Goal: Task Accomplishment & Management: Use online tool/utility

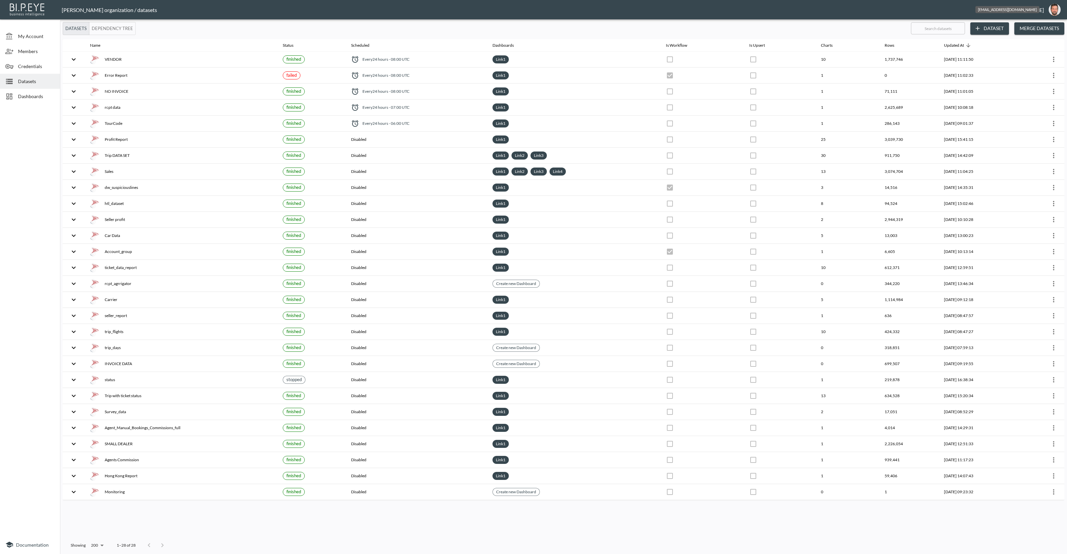
click at [1058, 8] on img "oron@bipeye.com" at bounding box center [1055, 10] width 12 height 12
click at [1044, 24] on li "Switch Organization" at bounding box center [1037, 26] width 57 height 12
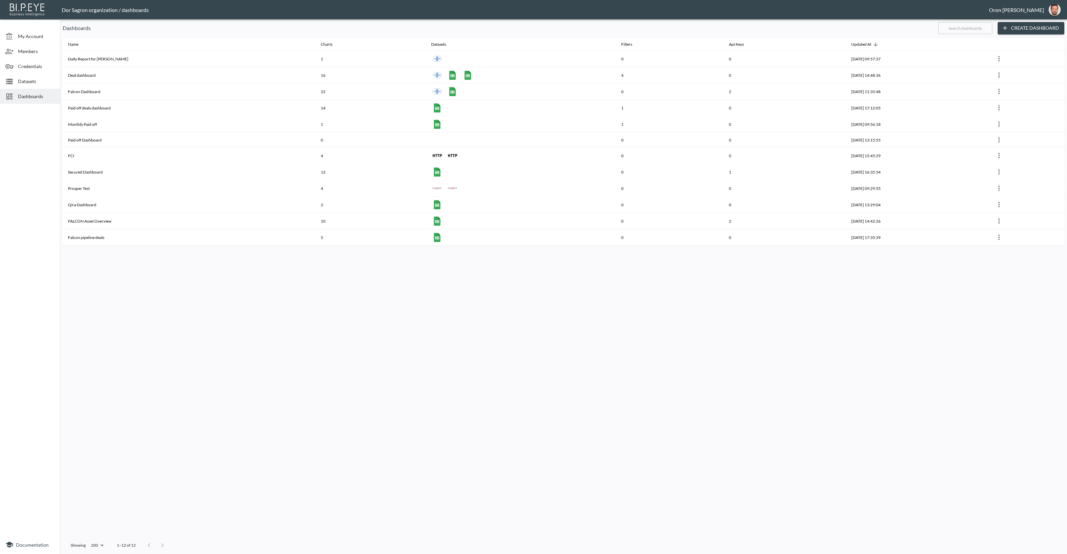
click at [39, 80] on span "Datasets" at bounding box center [36, 81] width 37 height 7
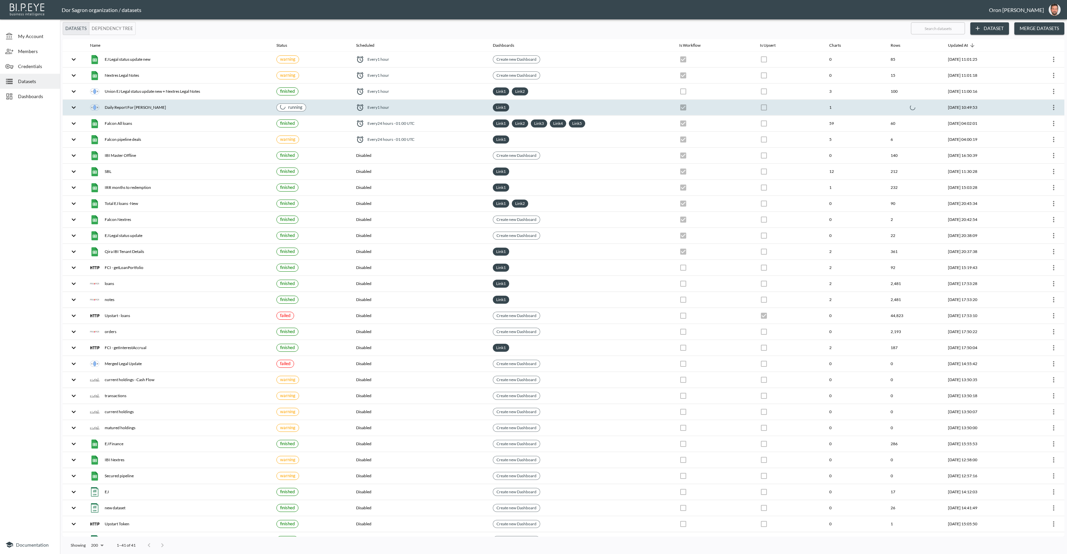
click at [179, 112] on th "Daily Report For [PERSON_NAME]" at bounding box center [178, 108] width 186 height 16
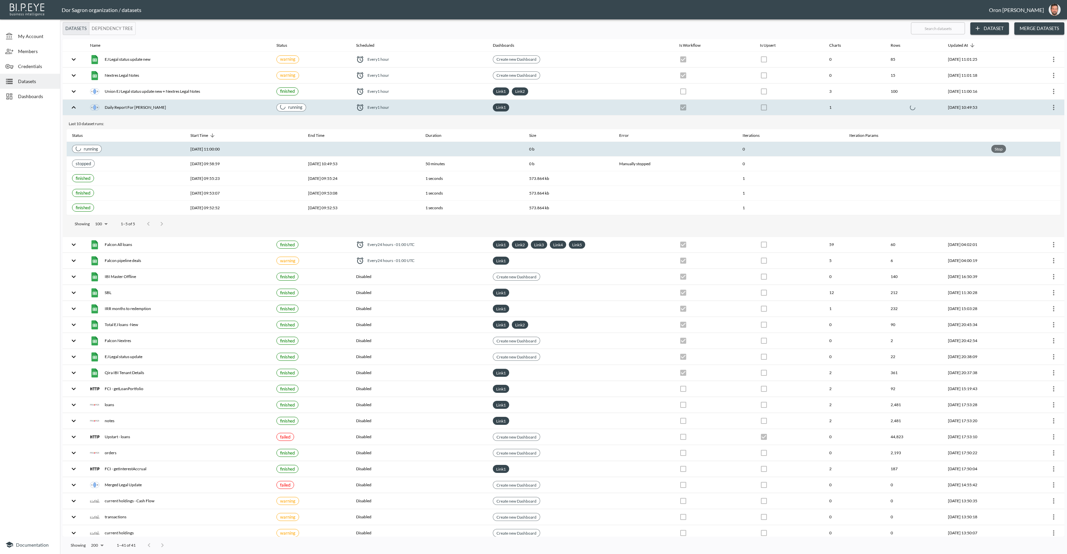
click at [1004, 147] on div "Stop" at bounding box center [999, 149] width 11 height 8
checkbox input "true"
checkbox input "false"
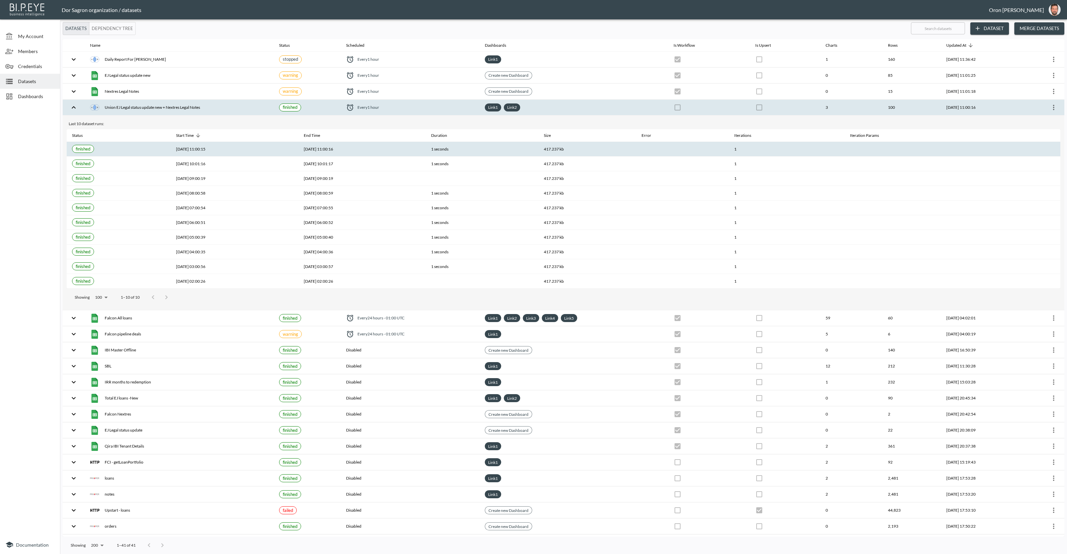
click at [945, 104] on th "[DATE] 11:00:16" at bounding box center [981, 108] width 80 height 16
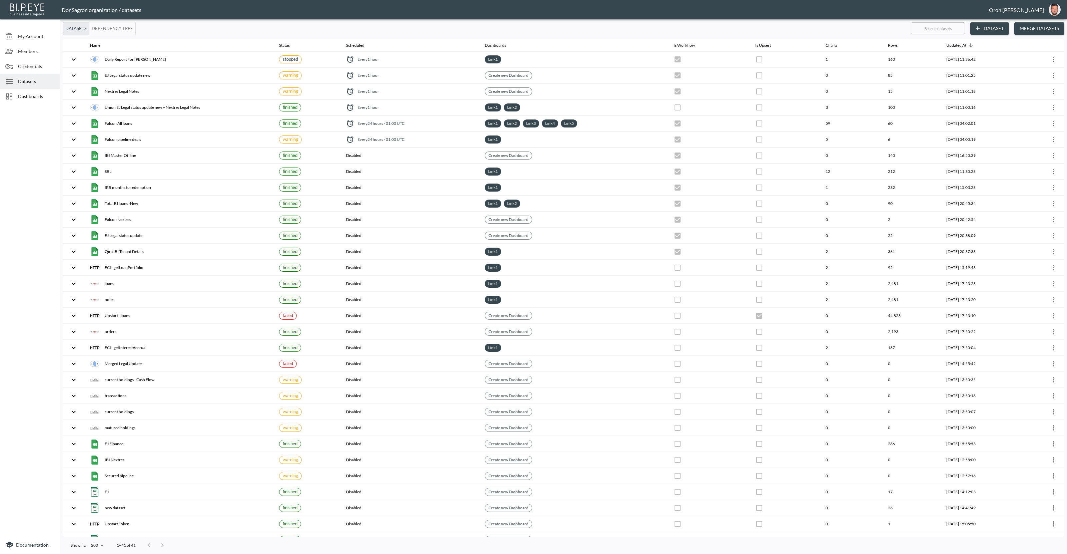
click at [1051, 11] on img "oron@bipeye.com" at bounding box center [1055, 10] width 12 height 12
click at [1042, 25] on li "Switch Organization" at bounding box center [1037, 26] width 57 height 12
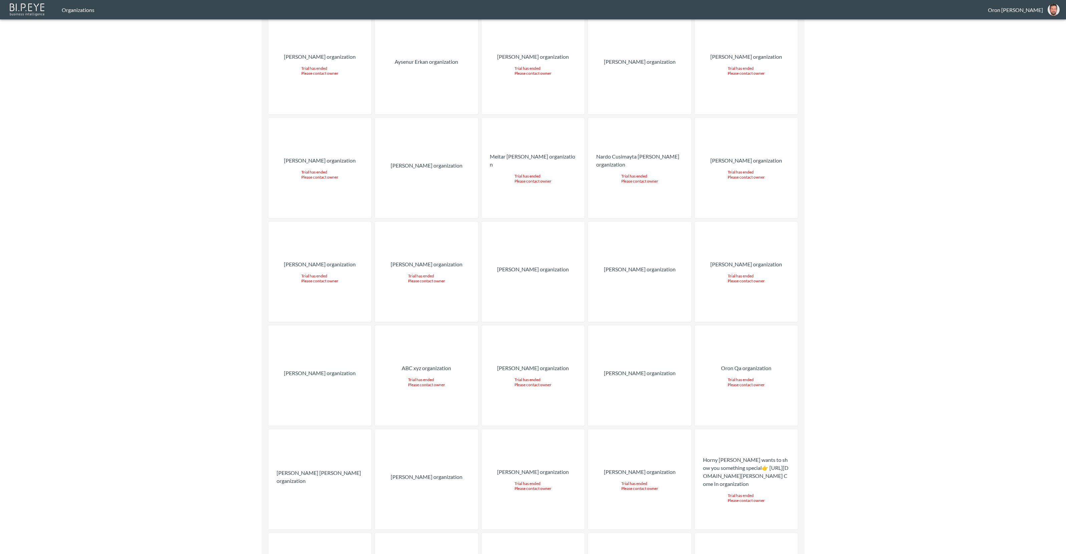
scroll to position [3757, 0]
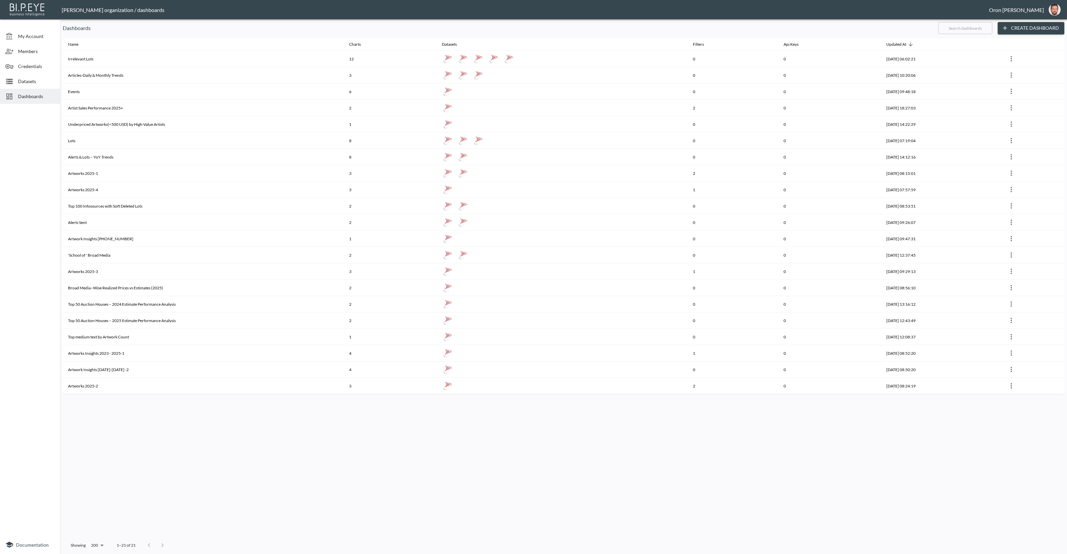
click at [38, 35] on span "My Account" at bounding box center [36, 36] width 37 height 7
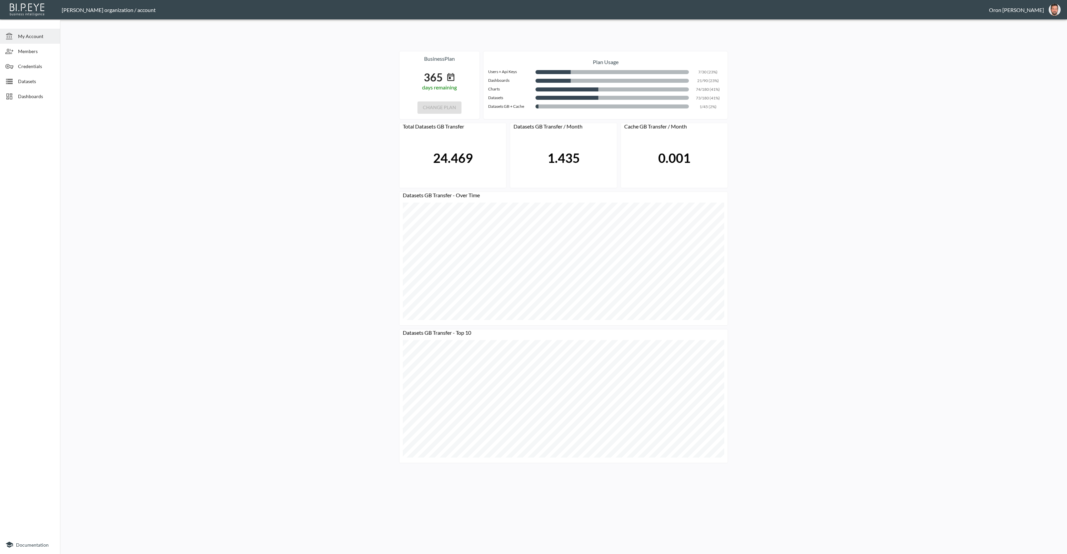
click at [33, 74] on div "Datasets" at bounding box center [30, 81] width 60 height 15
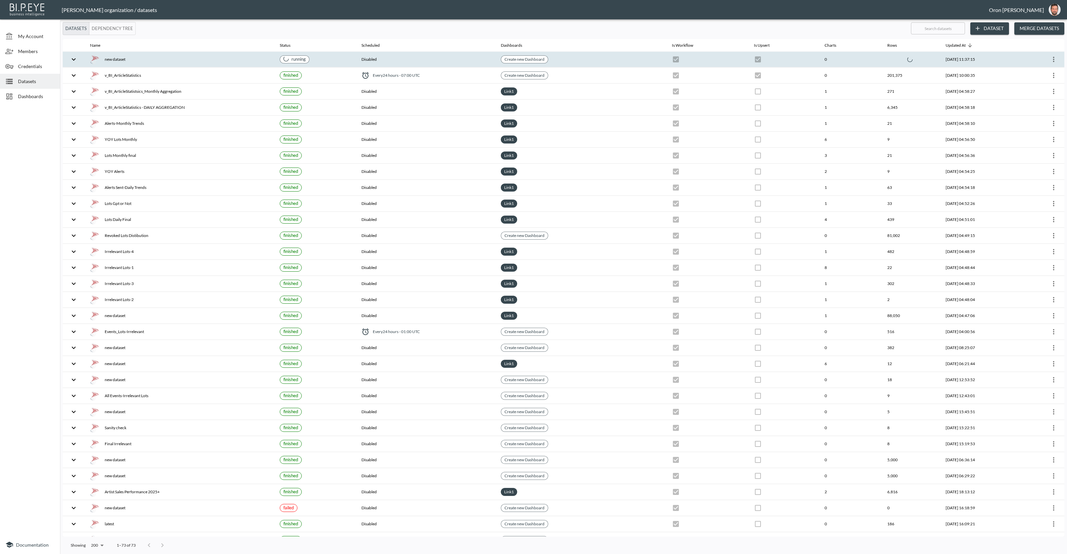
click at [889, 57] on div at bounding box center [912, 59] width 48 height 5
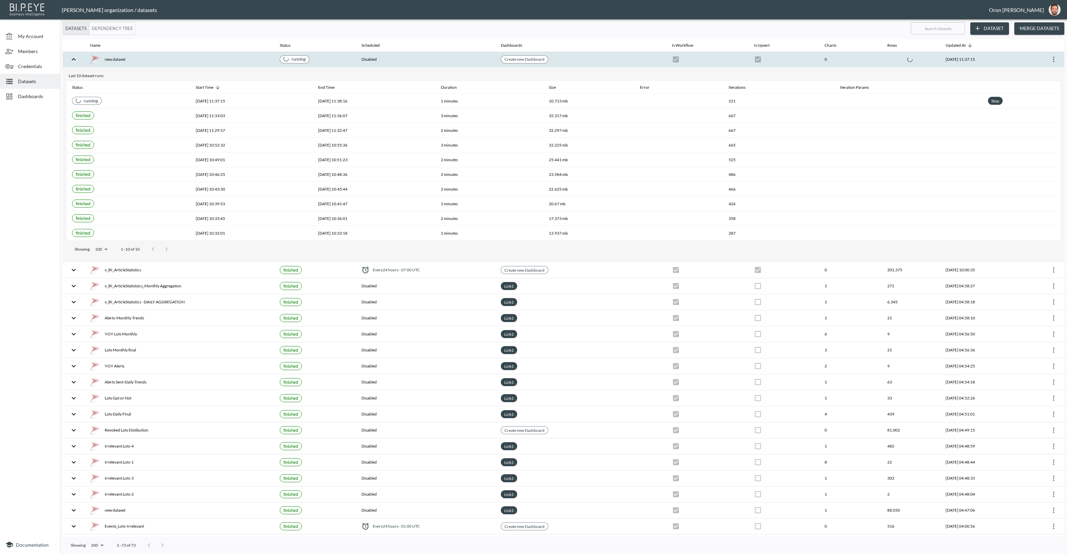
drag, startPoint x: 872, startPoint y: 56, endPoint x: 882, endPoint y: 55, distance: 10.1
click at [882, 56] on th at bounding box center [911, 60] width 59 height 16
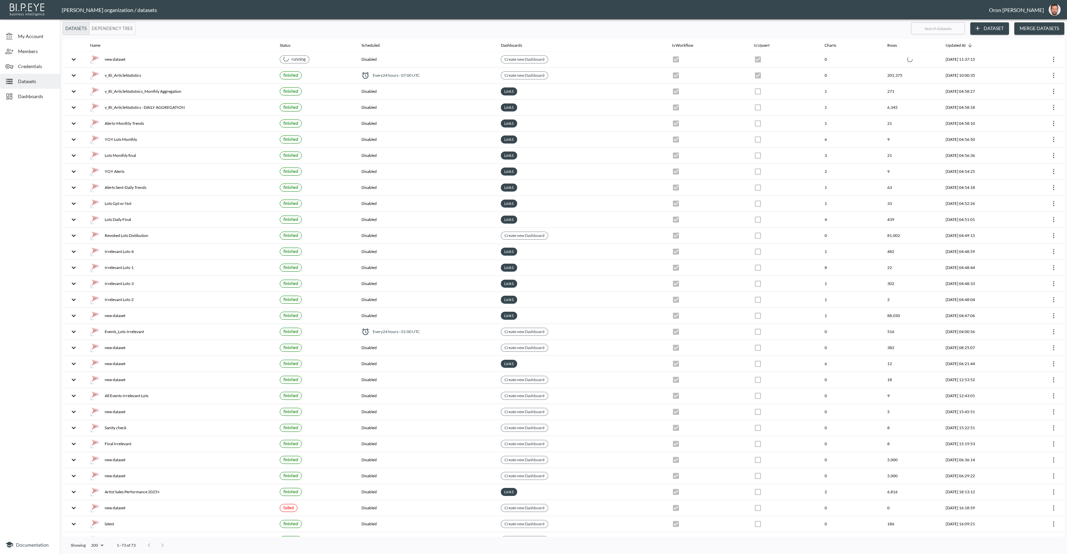
click at [1059, 8] on img "oron@bipeye.com" at bounding box center [1055, 10] width 12 height 12
click at [1044, 25] on li "Switch Organization" at bounding box center [1037, 26] width 57 height 12
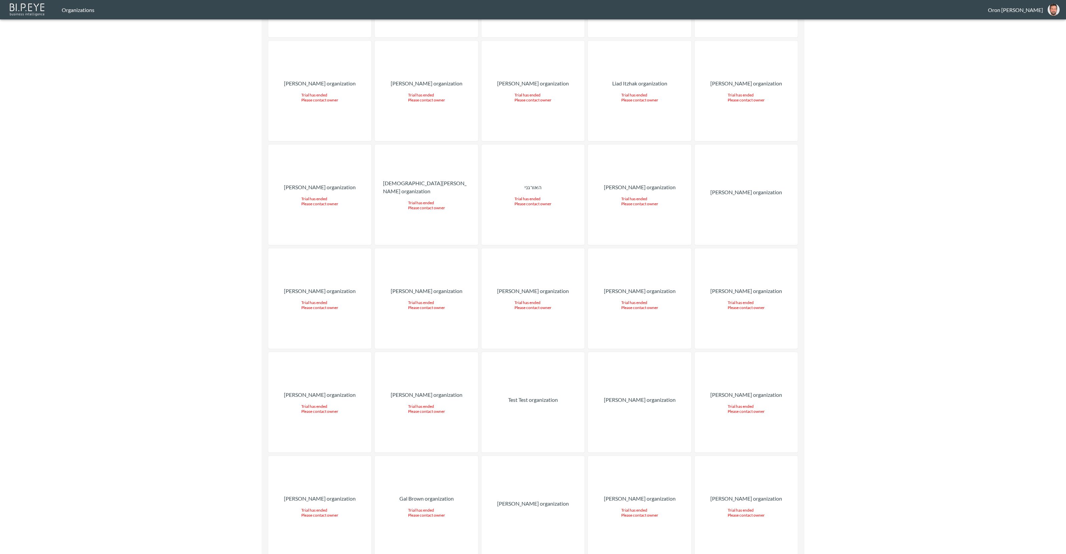
scroll to position [6728, 0]
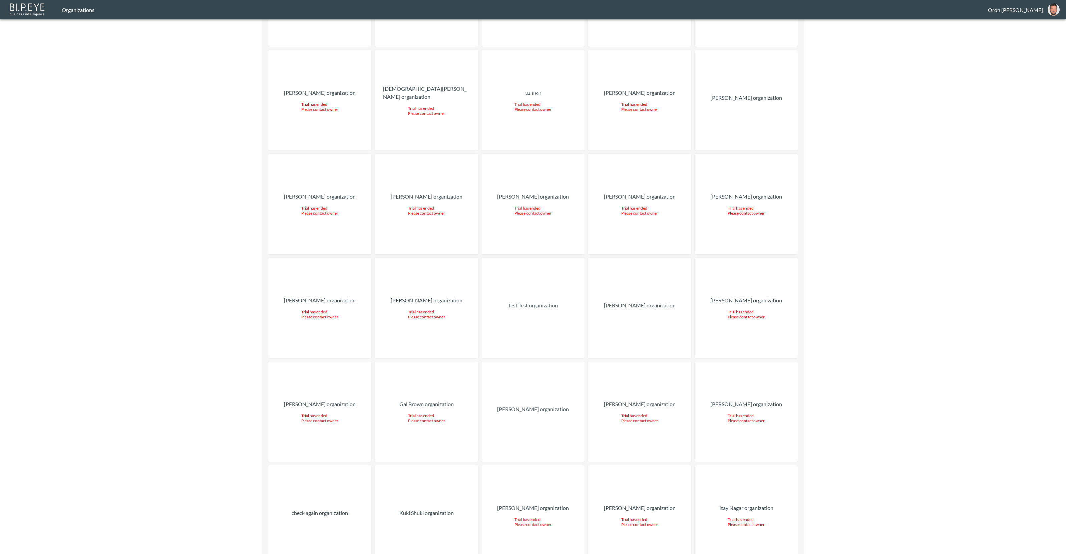
drag, startPoint x: 330, startPoint y: 487, endPoint x: 345, endPoint y: 485, distance: 14.5
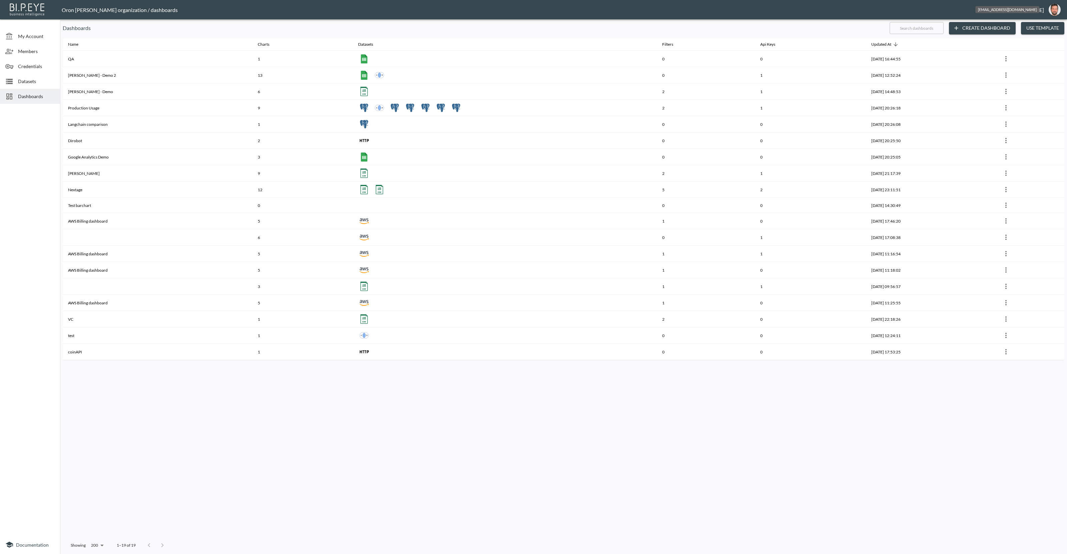
click at [1055, 11] on img "oron@bipeye.com" at bounding box center [1055, 10] width 12 height 12
click at [1041, 25] on li "Switch Organization" at bounding box center [1037, 26] width 57 height 12
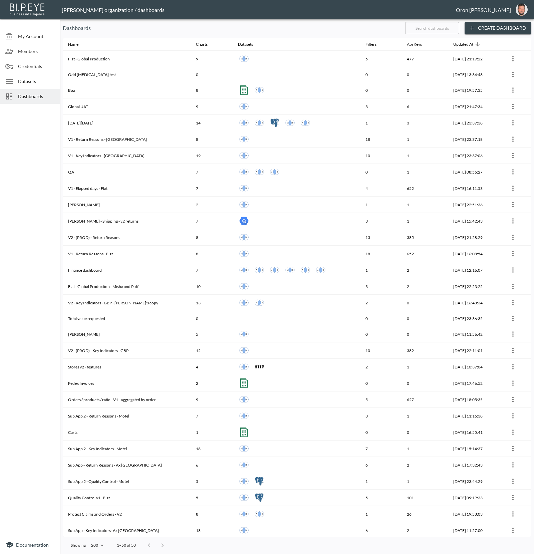
click at [48, 40] on div "My Account" at bounding box center [30, 36] width 60 height 15
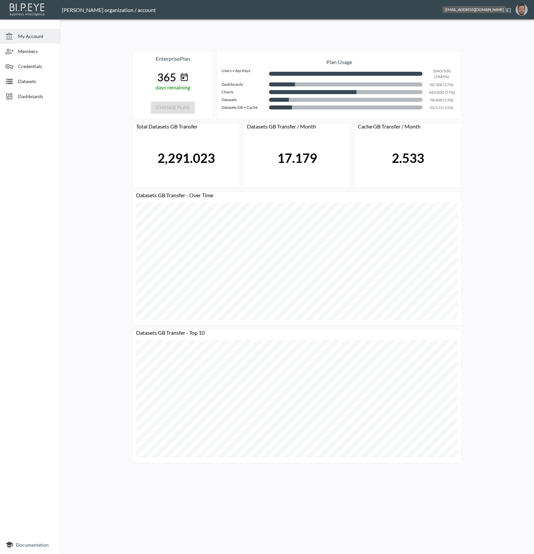
click at [526, 11] on img "oron@bipeye.com" at bounding box center [521, 10] width 12 height 12
click at [519, 25] on li "Switch Organization" at bounding box center [504, 26] width 57 height 12
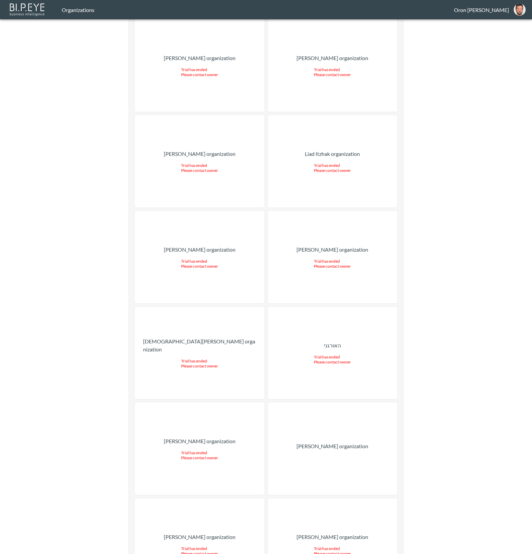
scroll to position [15897, 0]
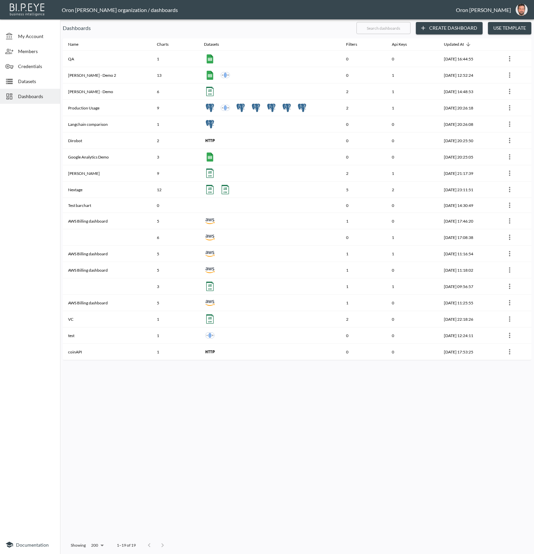
click at [13, 78] on icon at bounding box center [9, 81] width 8 height 8
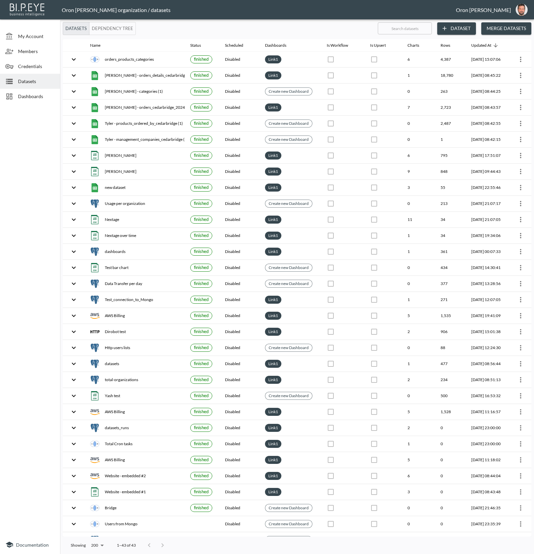
click at [25, 77] on div "Datasets" at bounding box center [30, 81] width 60 height 15
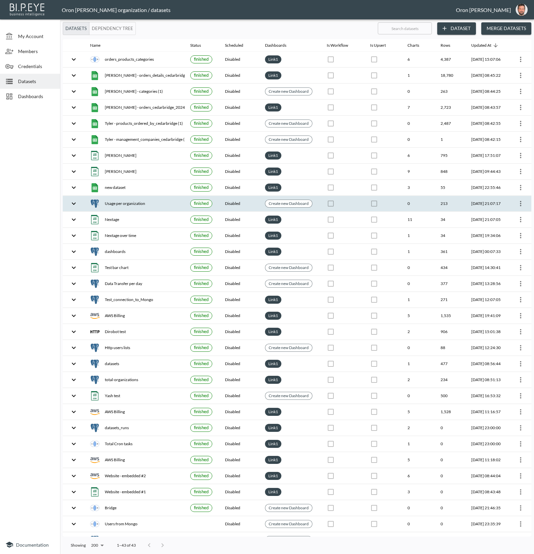
click at [520, 201] on icon "more" at bounding box center [520, 203] width 1 height 5
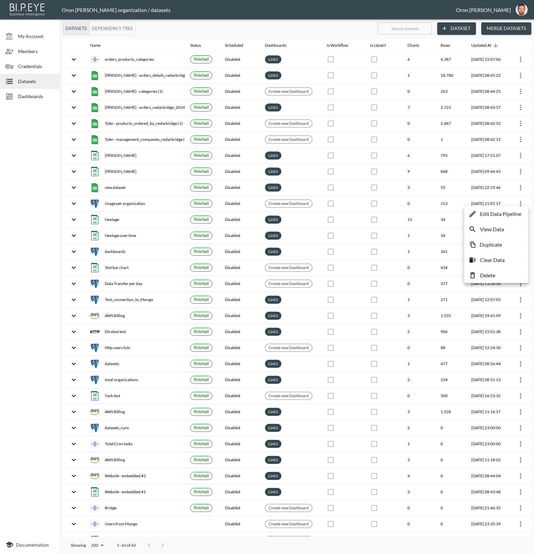
click at [513, 213] on p "Edit Data Pipeline" at bounding box center [500, 214] width 41 height 8
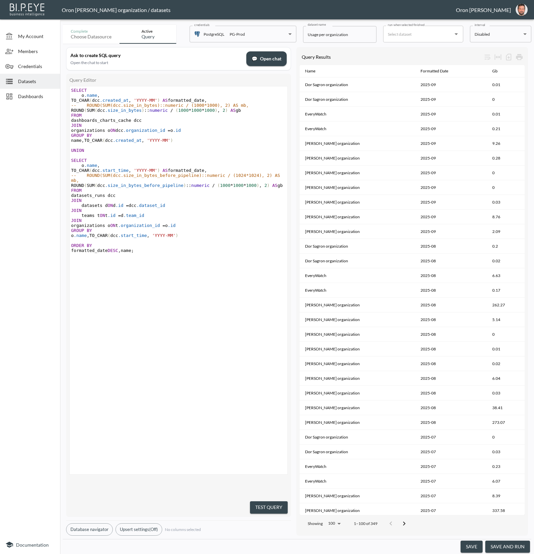
click at [273, 501] on button "Test Query" at bounding box center [269, 507] width 38 height 12
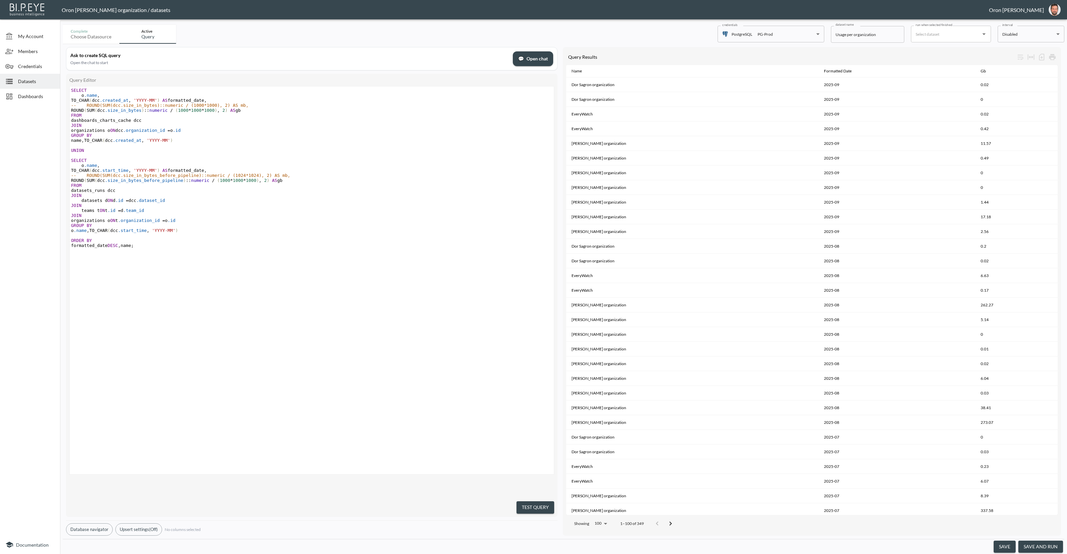
click at [1062, 9] on button "oron@bipeye.com" at bounding box center [1054, 10] width 21 height 16
click at [1059, 9] on img "oron@bipeye.com" at bounding box center [1055, 10] width 12 height 12
drag, startPoint x: 1054, startPoint y: 13, endPoint x: 1053, endPoint y: 17, distance: 4.4
click at [1054, 13] on img "oron@bipeye.com" at bounding box center [1055, 10] width 12 height 12
click at [1050, 27] on li "Switch Organization" at bounding box center [1037, 26] width 57 height 12
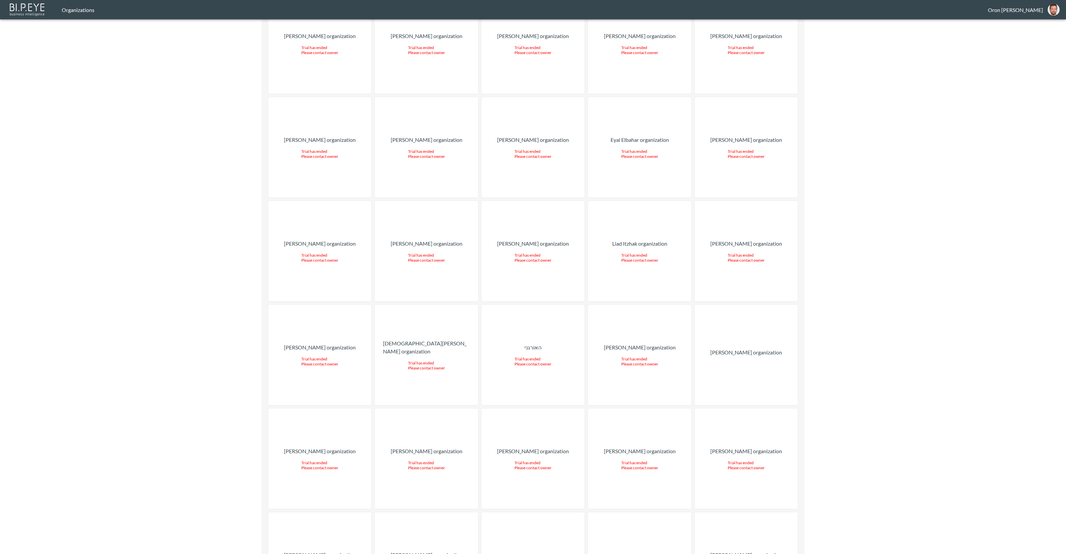
drag, startPoint x: 563, startPoint y: 245, endPoint x: 572, endPoint y: 245, distance: 9.3
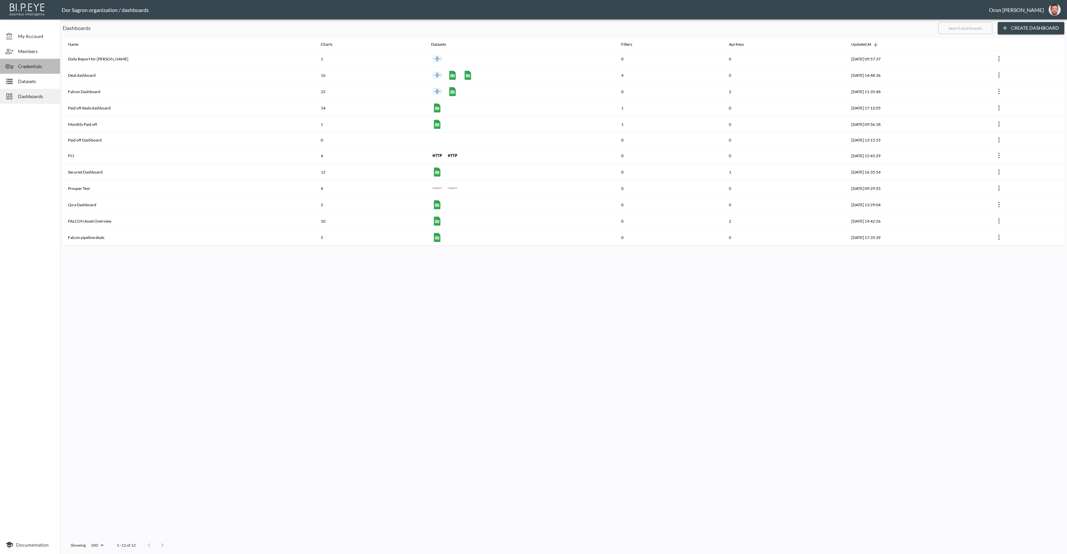
drag, startPoint x: 23, startPoint y: 61, endPoint x: 19, endPoint y: 61, distance: 3.7
click at [23, 61] on div "Credentials" at bounding box center [30, 66] width 60 height 15
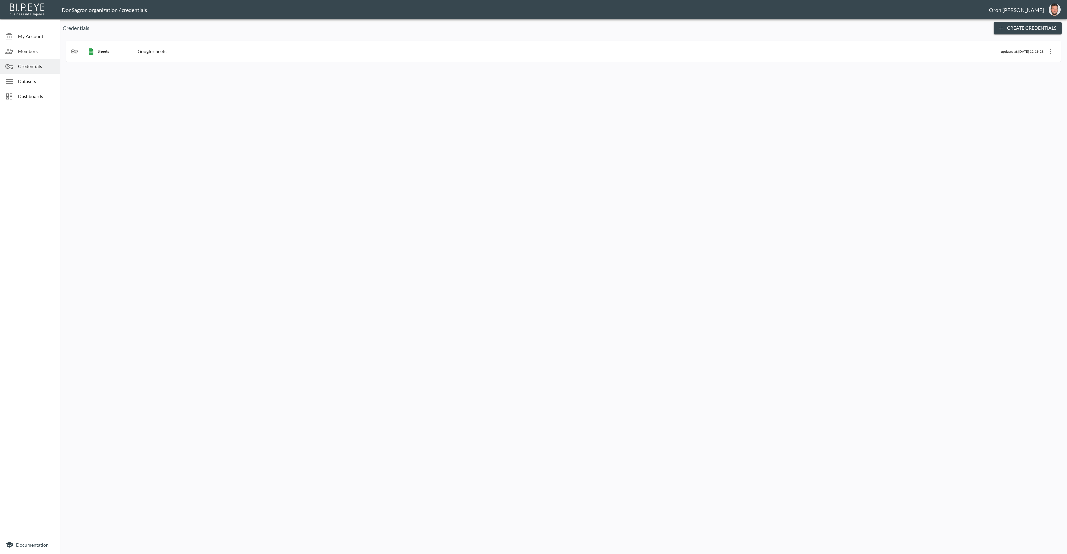
click at [1036, 25] on button "Create Credentials" at bounding box center [1028, 28] width 68 height 12
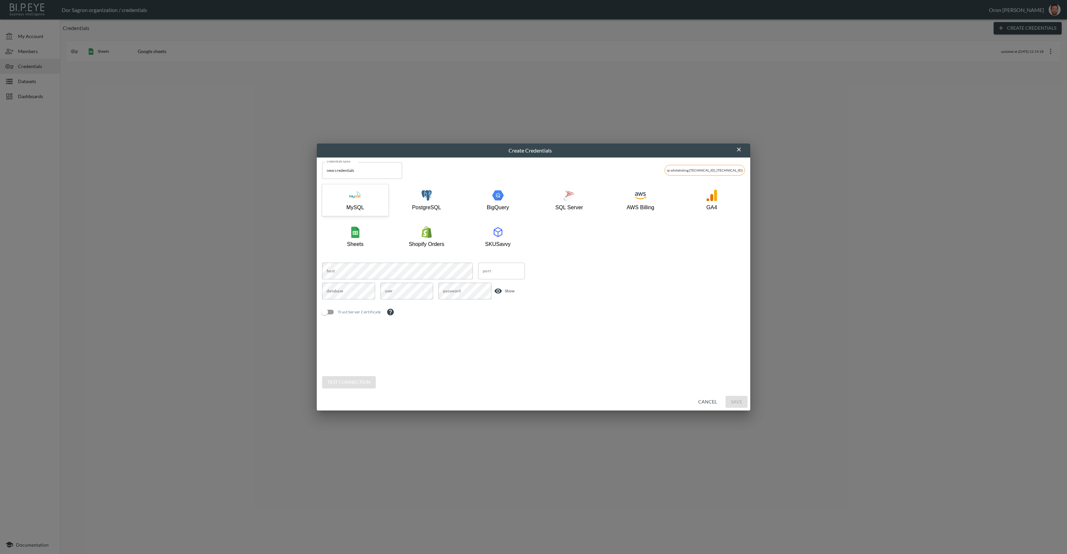
click at [875, 114] on div "Create Credentials credentials name new credentials credentials name ip whiteli…" at bounding box center [533, 277] width 1067 height 554
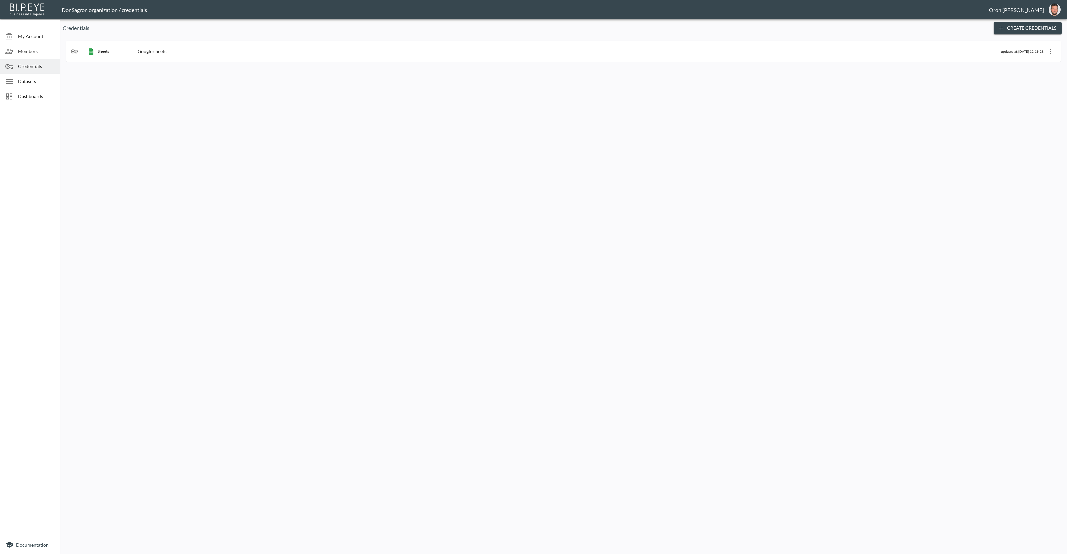
click at [1003, 30] on icon "button" at bounding box center [1001, 28] width 7 height 7
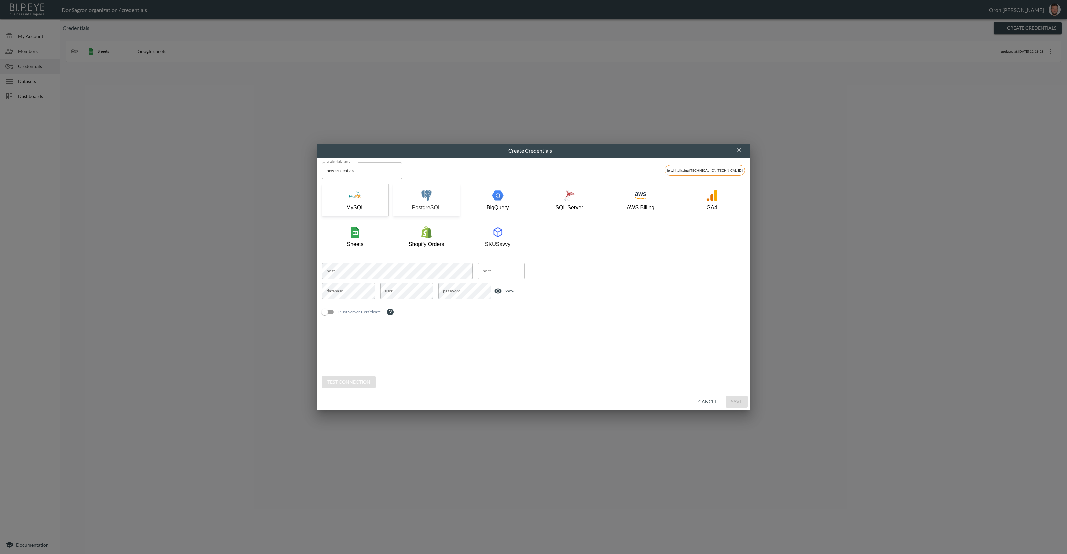
click at [441, 200] on div "PostgreSQL" at bounding box center [427, 199] width 60 height 21
drag, startPoint x: 619, startPoint y: 300, endPoint x: 815, endPoint y: 284, distance: 197.0
click at [622, 298] on div "database database user user password password Show" at bounding box center [533, 292] width 423 height 20
click at [827, 281] on div "Create Credentials credentials name new credentials credentials name ip whiteli…" at bounding box center [533, 277] width 1067 height 554
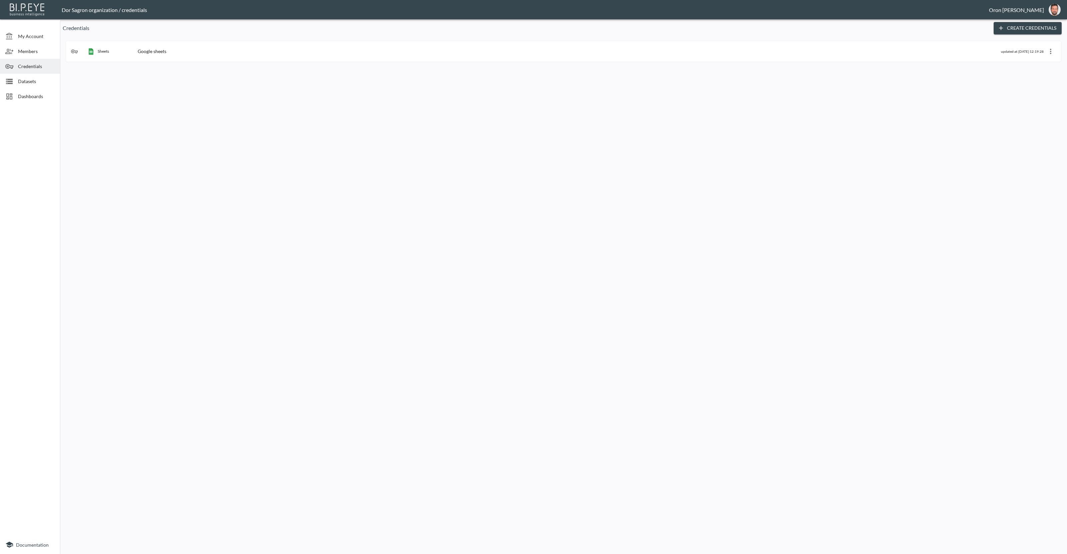
click at [1011, 23] on button "Create Credentials" at bounding box center [1028, 28] width 68 height 12
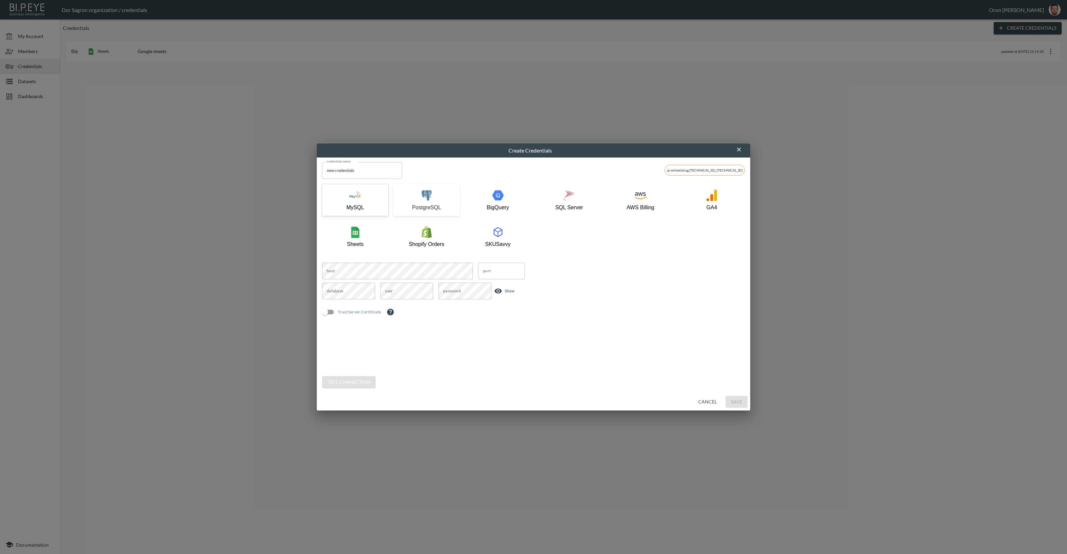
click at [430, 196] on img "button" at bounding box center [427, 195] width 12 height 12
type input "5432"
click at [400, 334] on div "host host port 5432 port database database user user password password Show Tru…" at bounding box center [533, 316] width 423 height 108
click at [364, 383] on button "Test Connection" at bounding box center [349, 382] width 54 height 12
click at [363, 167] on input "new credentials" at bounding box center [362, 170] width 80 height 17
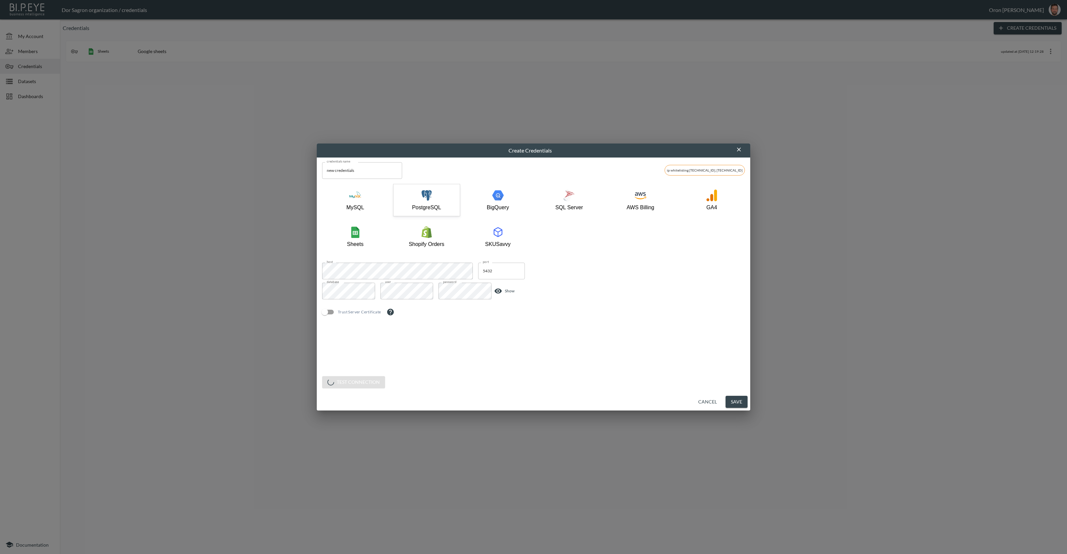
click at [363, 167] on input "new credentials" at bounding box center [362, 170] width 80 height 17
paste input "IBI"
type input "IBI"
click at [330, 309] on input "Trust Server Certificate" at bounding box center [325, 312] width 38 height 13
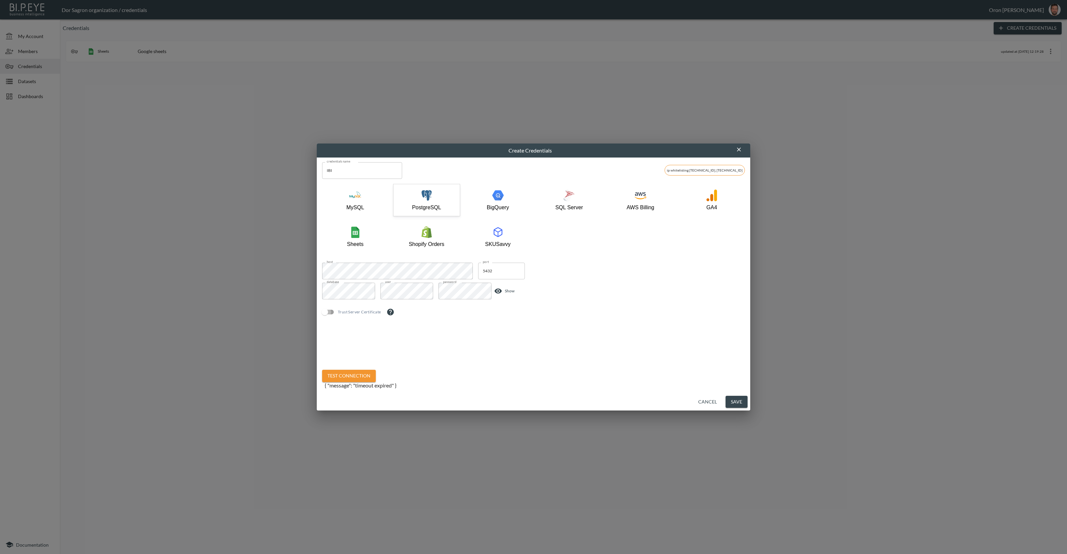
checkbox input "true"
click at [733, 401] on button "Save" at bounding box center [737, 402] width 22 height 12
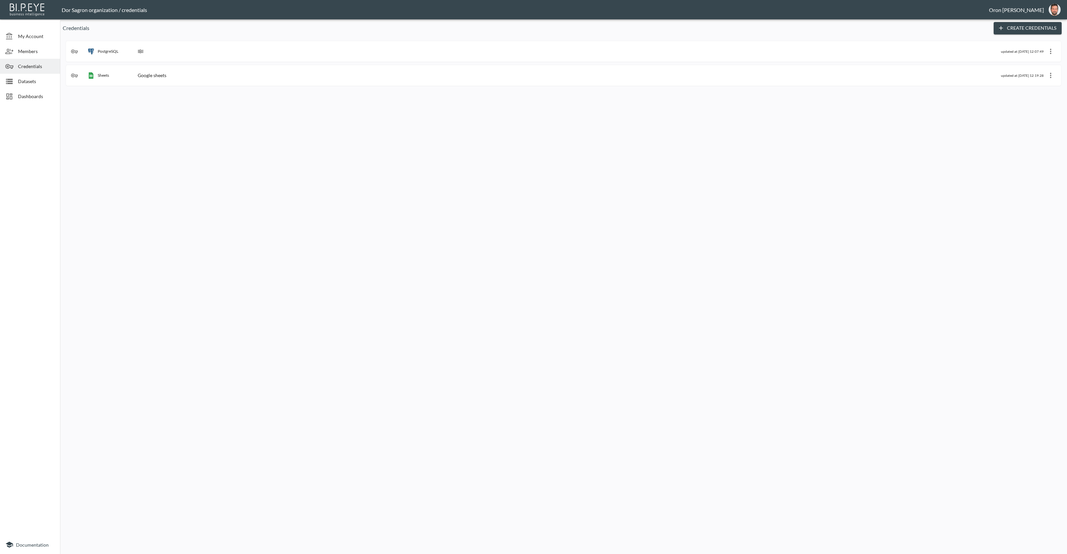
click at [173, 56] on div "PostgreSQL IBI updated at: [DATE] 12:07:49" at bounding box center [563, 51] width 985 height 11
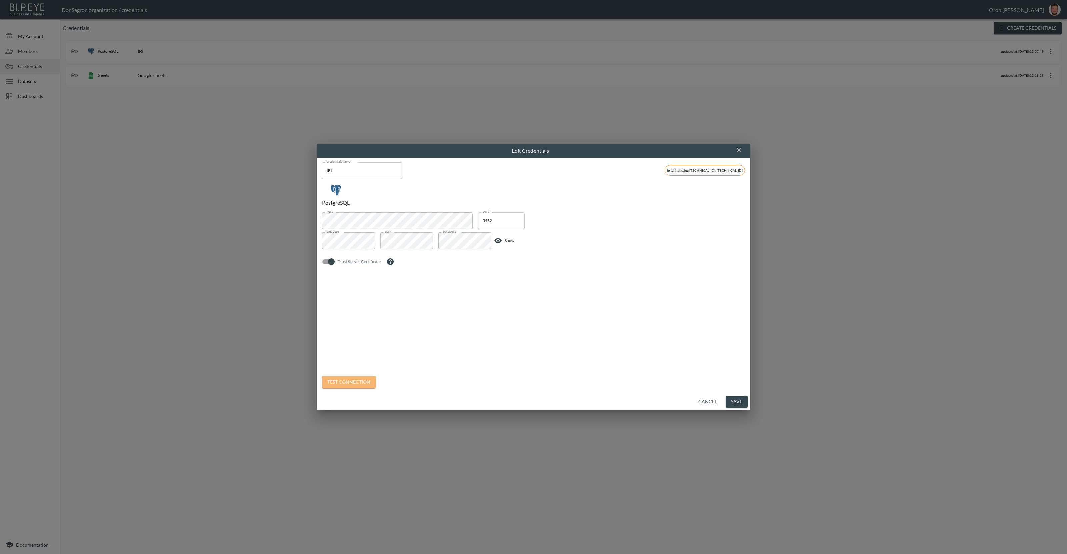
click at [360, 380] on button "Test Connection" at bounding box center [349, 382] width 54 height 12
click at [438, 350] on div "host host port 5432 port database database user user password password Show Tru…" at bounding box center [533, 291] width 423 height 158
click at [351, 378] on button "Test Connection" at bounding box center [349, 376] width 54 height 12
click at [509, 242] on p "Show" at bounding box center [508, 240] width 12 height 6
drag, startPoint x: 699, startPoint y: 169, endPoint x: 717, endPoint y: 190, distance: 27.6
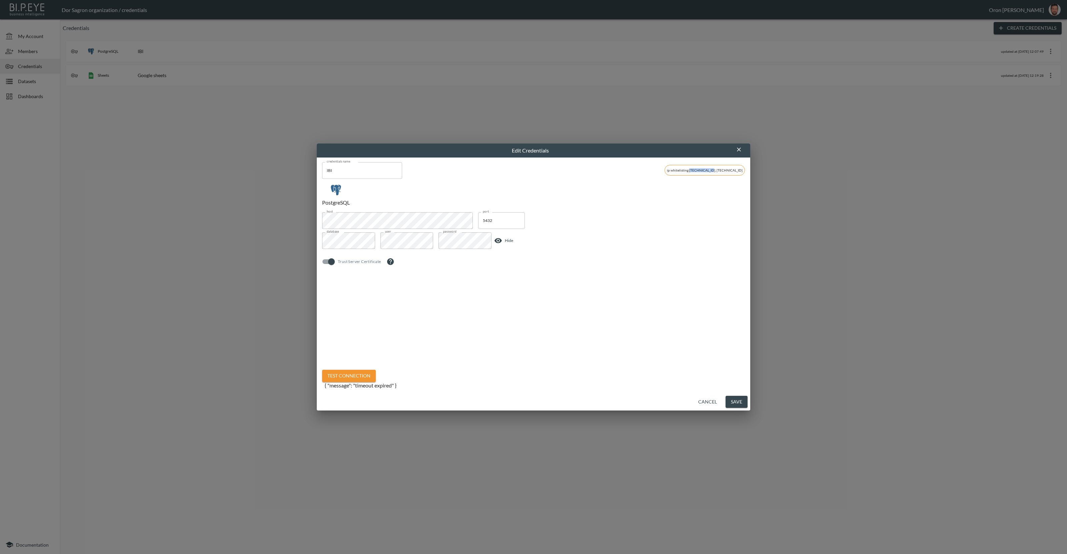
click at [719, 169] on span "ip whitelisting [TECHNICAL_ID], [TECHNICAL_ID]" at bounding box center [705, 170] width 80 height 4
copy span "[TECHNICAL_ID],"
drag, startPoint x: 711, startPoint y: 179, endPoint x: 720, endPoint y: 173, distance: 11.0
click at [714, 178] on form "credentials name IBI credentials name ip whitelisting [TECHNICAL_ID], [TECHNICA…" at bounding box center [533, 275] width 423 height 226
drag, startPoint x: 720, startPoint y: 169, endPoint x: 742, endPoint y: 172, distance: 22.9
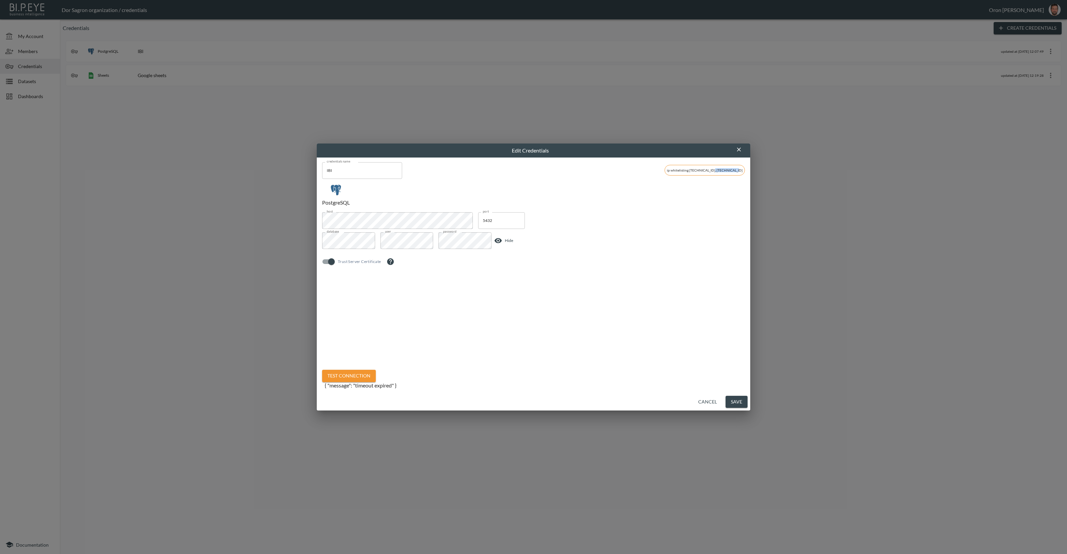
click at [743, 168] on span "ip whitelisting [TECHNICAL_ID], [TECHNICAL_ID]" at bounding box center [705, 170] width 80 height 4
copy span "[TECHNICAL_ID]"
drag, startPoint x: 358, startPoint y: 374, endPoint x: 366, endPoint y: 368, distance: 10.1
click at [358, 374] on button "Test Connection" at bounding box center [349, 376] width 54 height 12
click at [404, 329] on div "host host port 5432 port database database user user password password Hide Tru…" at bounding box center [533, 291] width 423 height 158
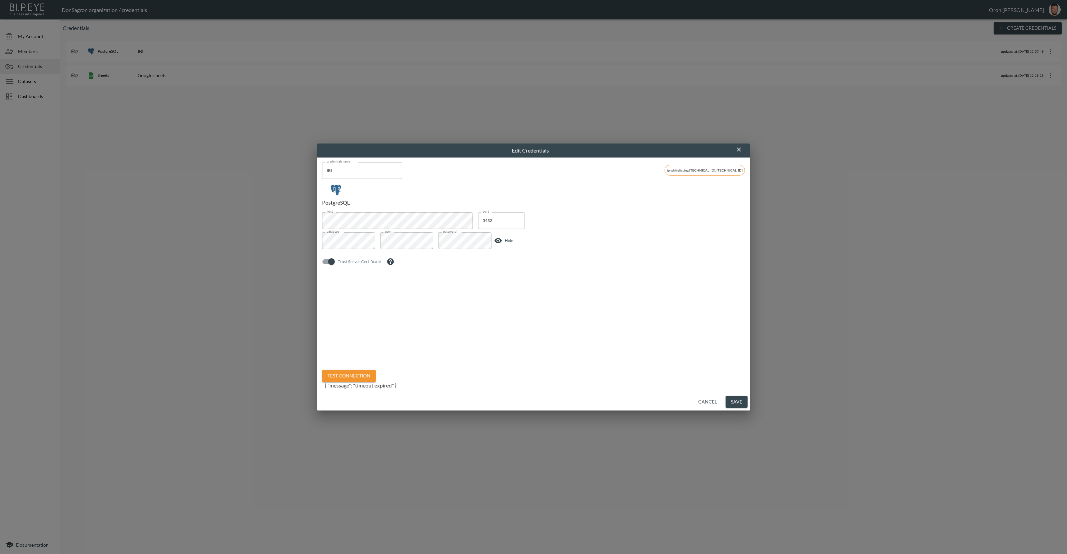
click at [380, 336] on div "host host port 5432 port database database user user password password Hide Tru…" at bounding box center [533, 288] width 423 height 152
drag, startPoint x: 356, startPoint y: 377, endPoint x: 386, endPoint y: 330, distance: 55.6
click at [356, 376] on button "Test Connection" at bounding box center [349, 376] width 54 height 12
click at [742, 400] on button "Save" at bounding box center [737, 402] width 22 height 12
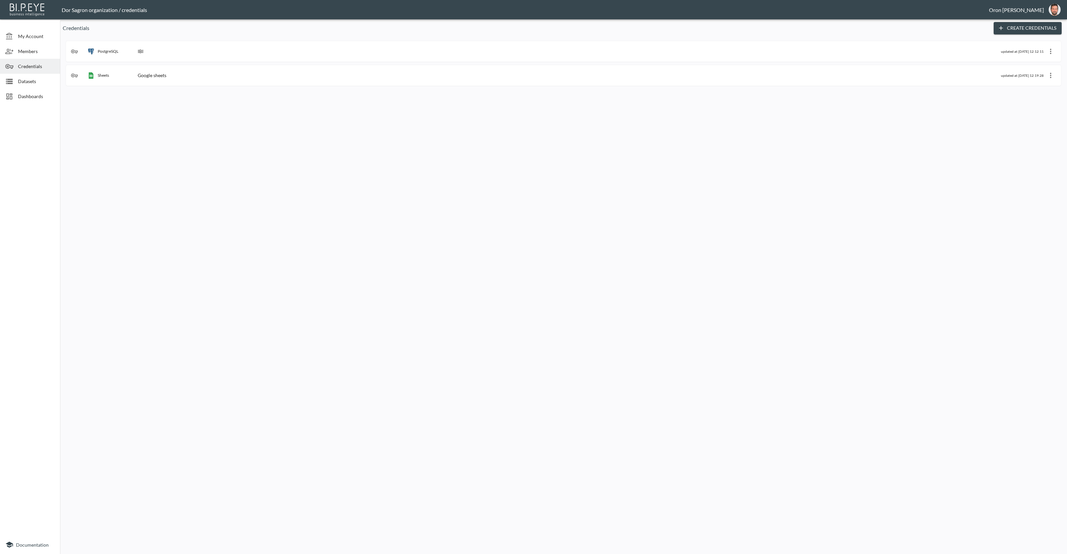
drag, startPoint x: 35, startPoint y: 76, endPoint x: 50, endPoint y: 87, distance: 18.7
click at [35, 76] on div "Datasets" at bounding box center [30, 81] width 60 height 15
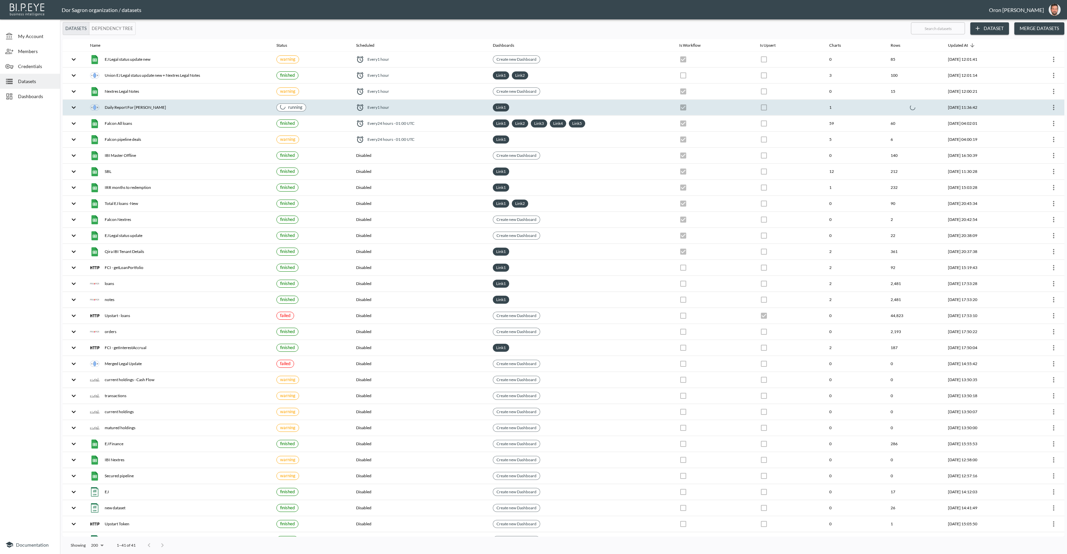
click at [207, 104] on div "Daily Report For [PERSON_NAME]" at bounding box center [178, 107] width 176 height 9
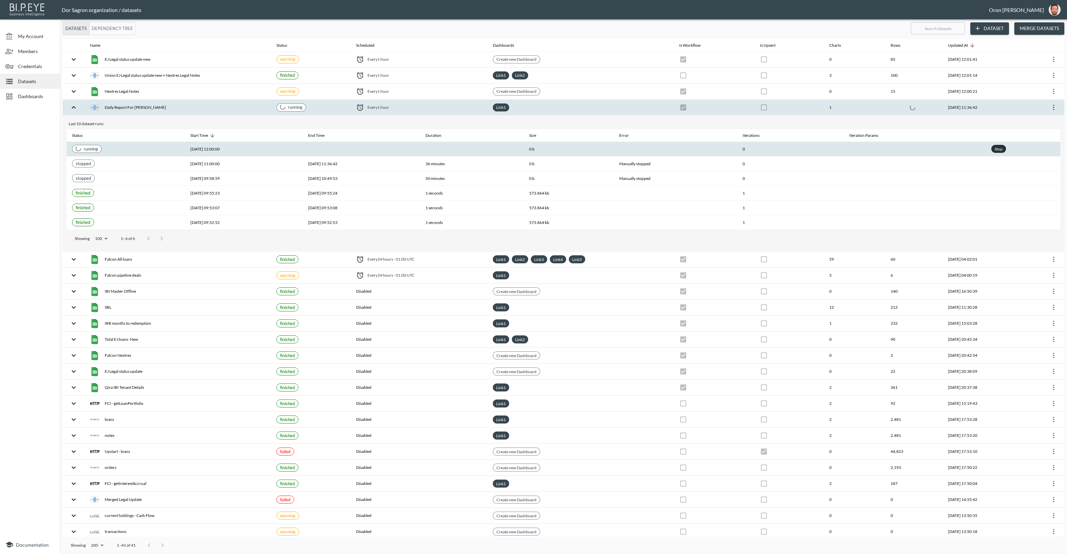
click at [1001, 148] on div "Stop" at bounding box center [999, 149] width 11 height 8
checkbox input "true"
checkbox input "false"
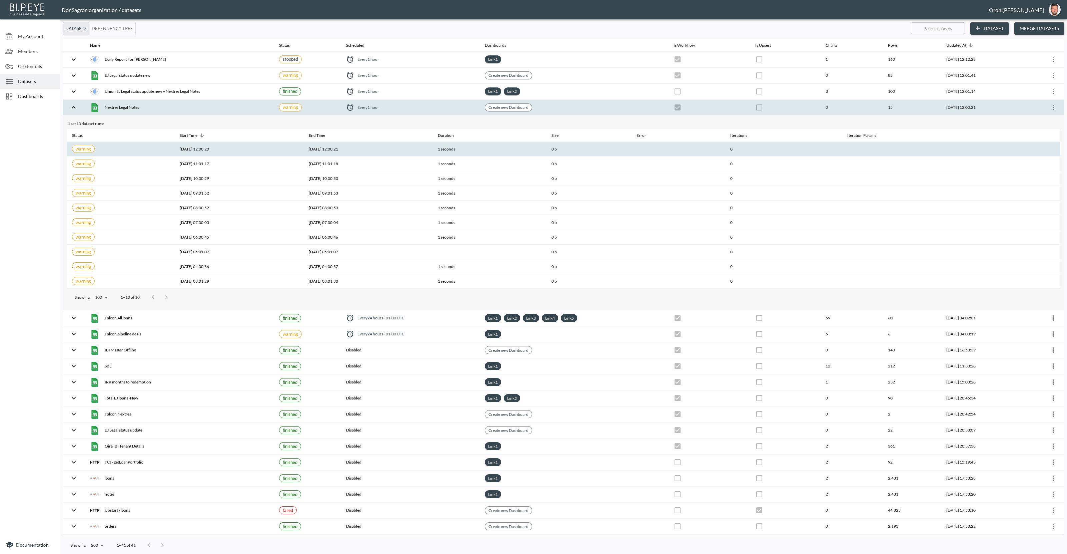
click at [1054, 106] on icon "more" at bounding box center [1054, 107] width 8 height 8
click at [1046, 118] on p "Edit Data Pipeline" at bounding box center [1033, 119] width 41 height 8
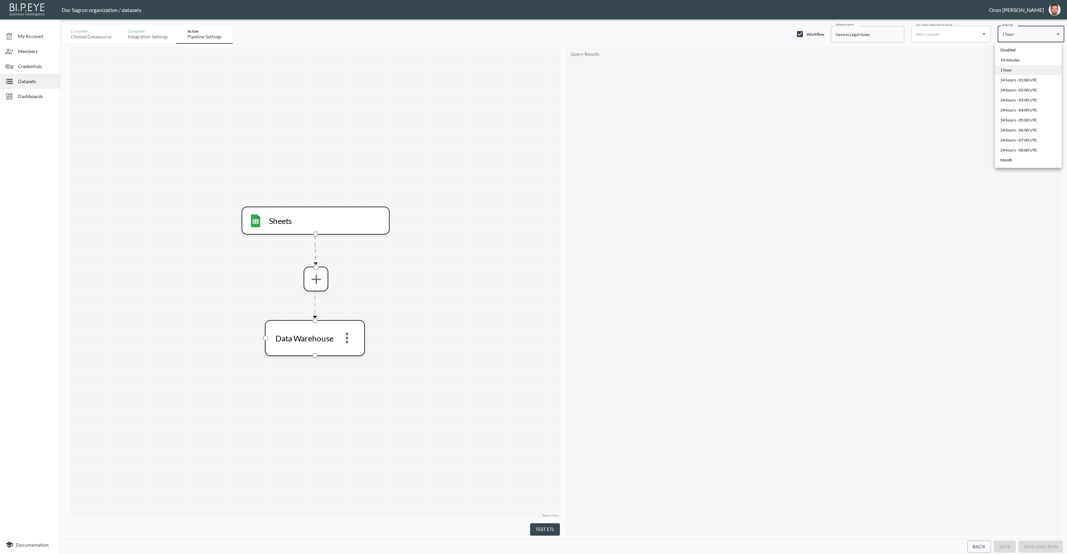
click at [1019, 28] on body "BI.P.EYE, Interactive Analytics Dashboards - app Dor Sagron organization / data…" at bounding box center [533, 277] width 1067 height 554
drag, startPoint x: 1011, startPoint y: 47, endPoint x: 980, endPoint y: 45, distance: 31.1
click at [1010, 47] on div "Disabled" at bounding box center [1008, 50] width 15 height 6
type input "Disabled"
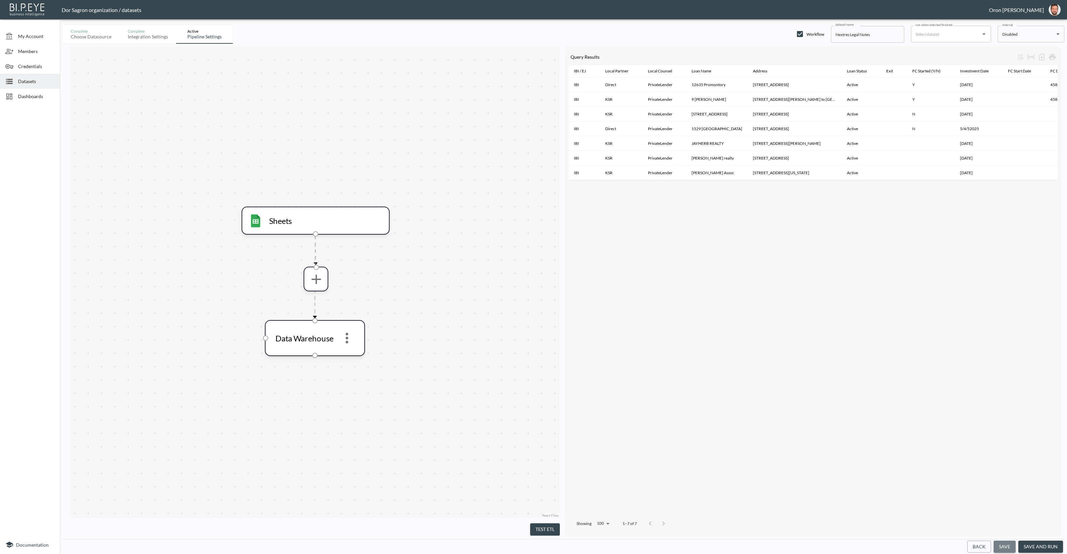
click at [1005, 542] on button "save" at bounding box center [1005, 546] width 22 height 12
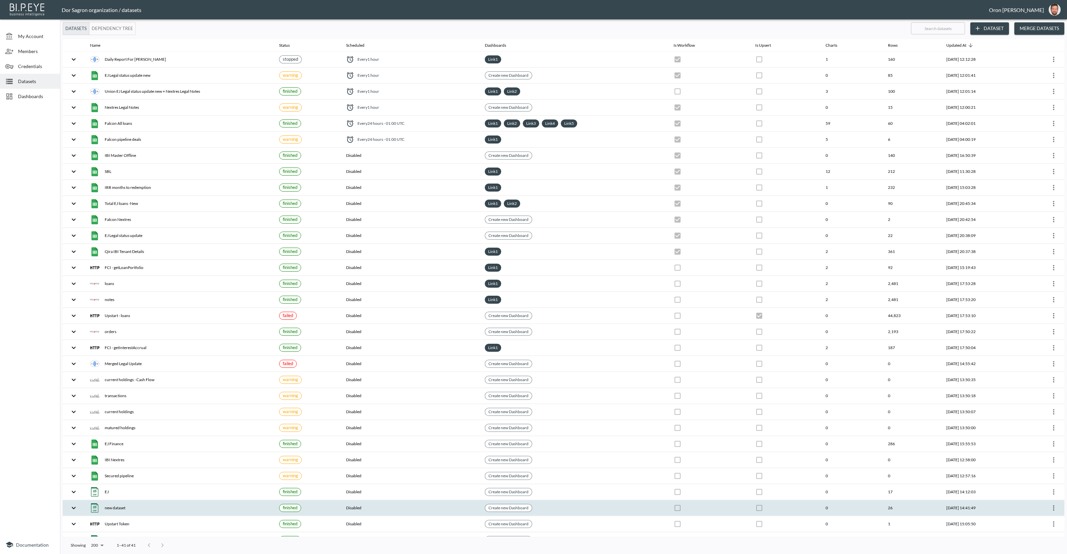
checkbox input "true"
checkbox input "false"
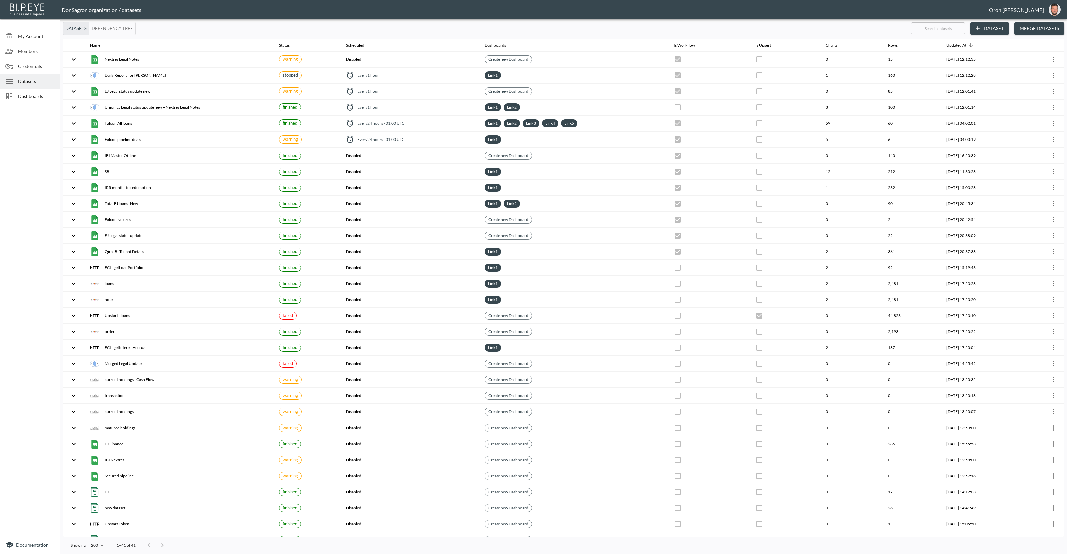
click at [998, 31] on button "Dataset" at bounding box center [990, 28] width 39 height 12
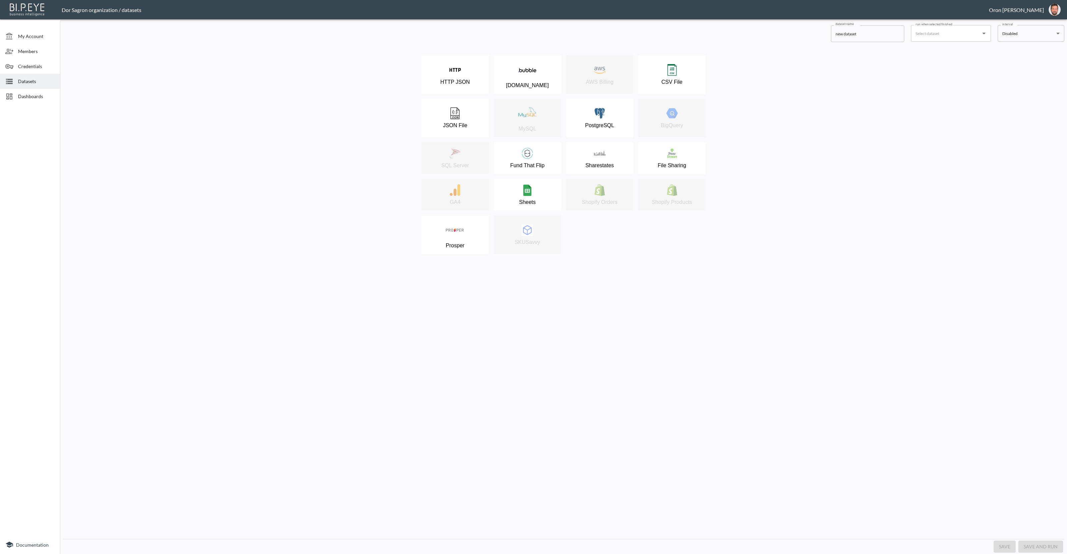
click at [526, 196] on div "Sheets" at bounding box center [527, 194] width 61 height 21
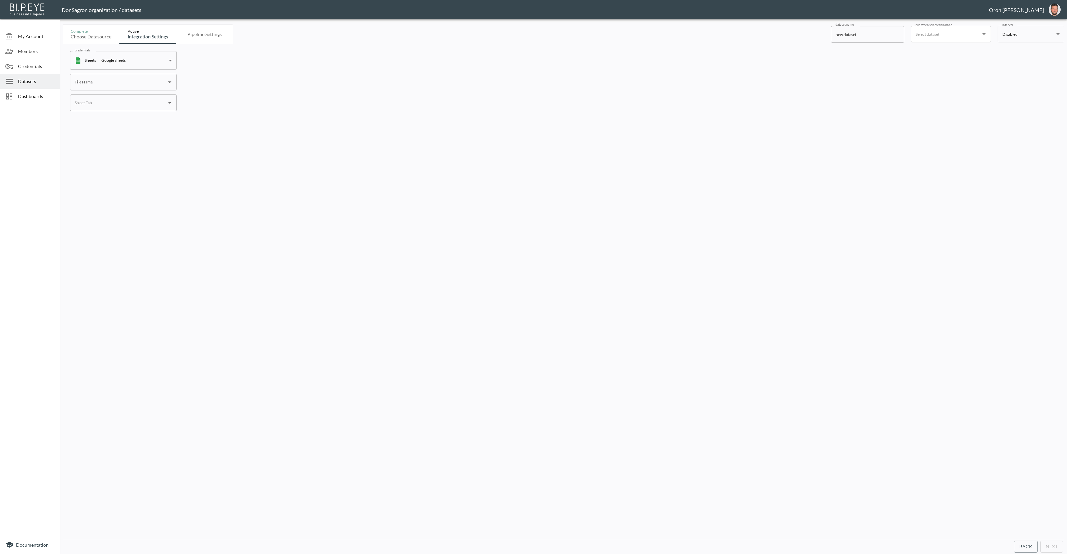
click at [124, 81] on input "File Name" at bounding box center [118, 82] width 91 height 11
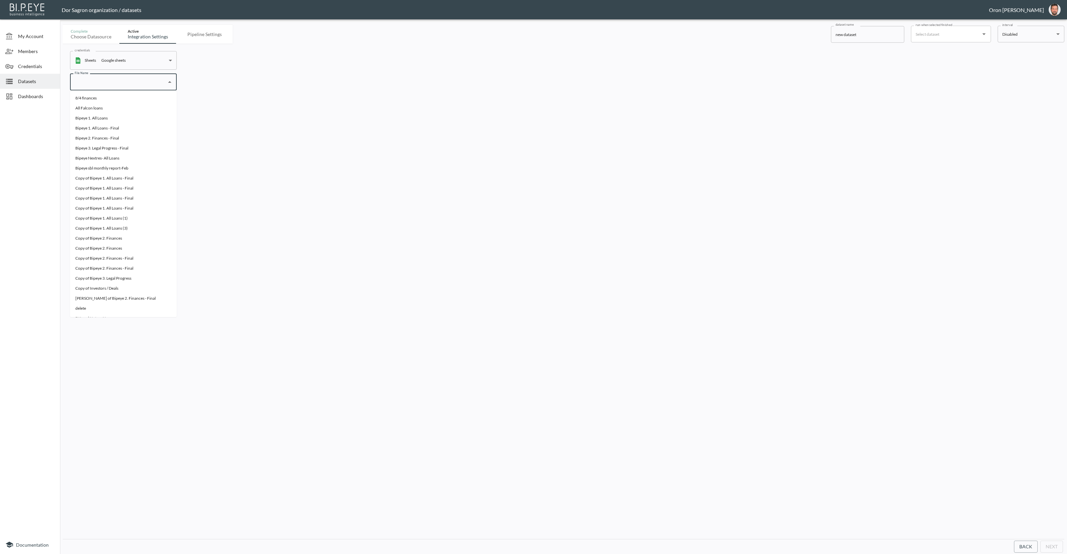
click at [122, 130] on li "Bipeye 1. All Loans - Final" at bounding box center [123, 128] width 107 height 10
type input "Bipeye 1. All Loans - Final"
drag, startPoint x: 124, startPoint y: 83, endPoint x: 200, endPoint y: 95, distance: 76.7
click at [49, 83] on div "My Account Members Credentials Datasets Dashboards Documentation Complete Choos…" at bounding box center [533, 277] width 1067 height 554
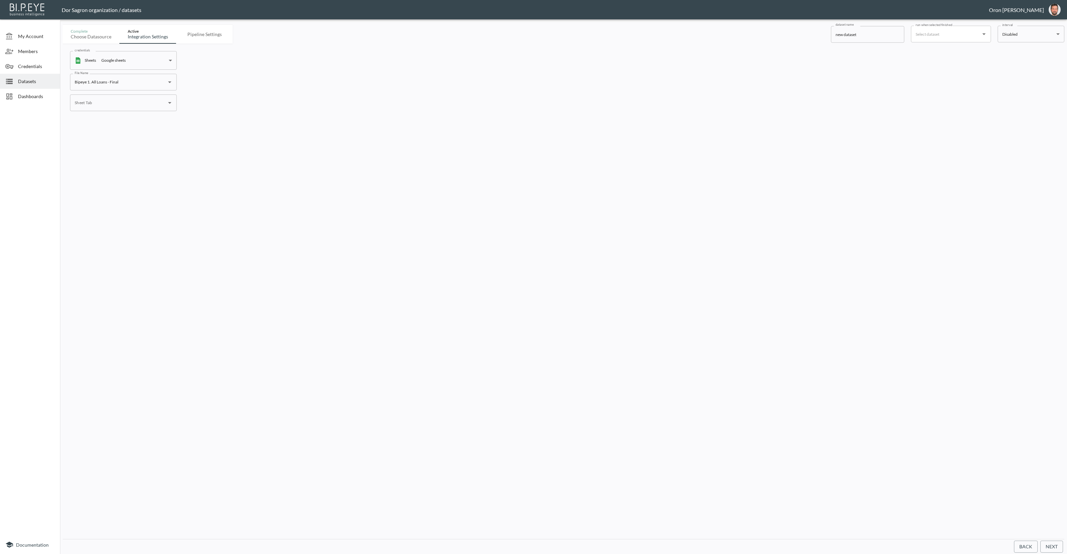
drag, startPoint x: 267, startPoint y: 98, endPoint x: 190, endPoint y: 101, distance: 76.8
click at [259, 98] on div "credentials Sheets Google sheets cd52e694-e96e-49dc-818e-8e6cf732aebe credentia…" at bounding box center [564, 81] width 1002 height 75
click at [121, 101] on input "Sheet Tab" at bounding box center [118, 102] width 91 height 11
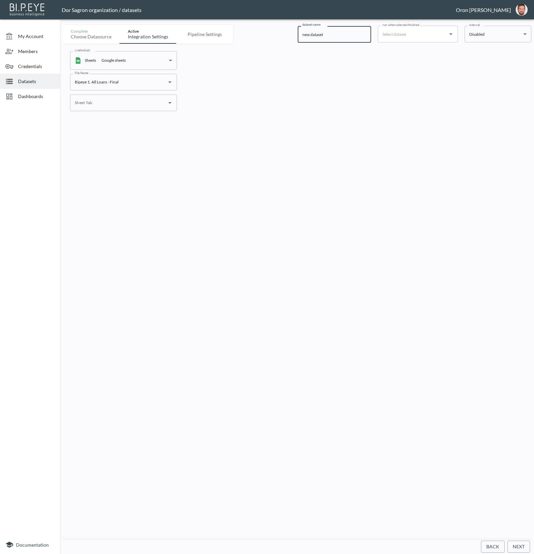
click at [338, 40] on input "new dataset" at bounding box center [334, 34] width 73 height 17
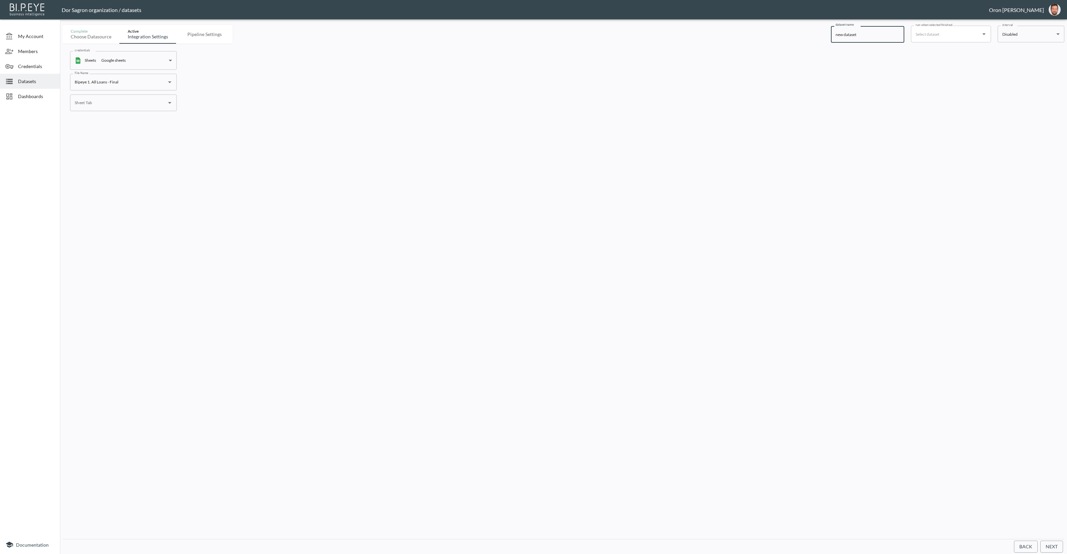
click at [116, 104] on input "Sheet Tab" at bounding box center [118, 102] width 91 height 11
click at [38, 79] on span "Datasets" at bounding box center [36, 81] width 37 height 7
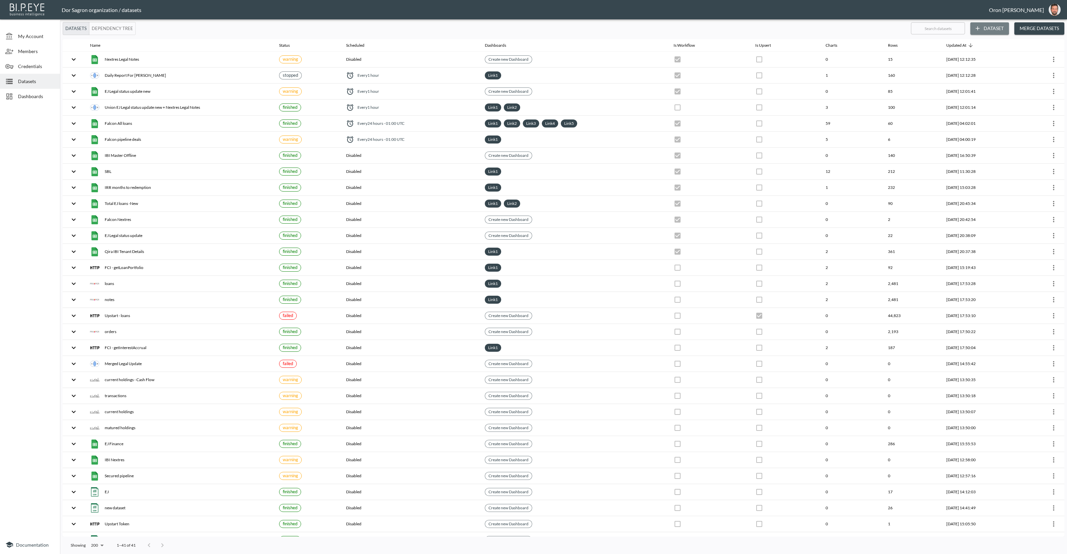
click at [1000, 26] on button "Dataset" at bounding box center [990, 28] width 39 height 12
